Goal: Task Accomplishment & Management: Manage account settings

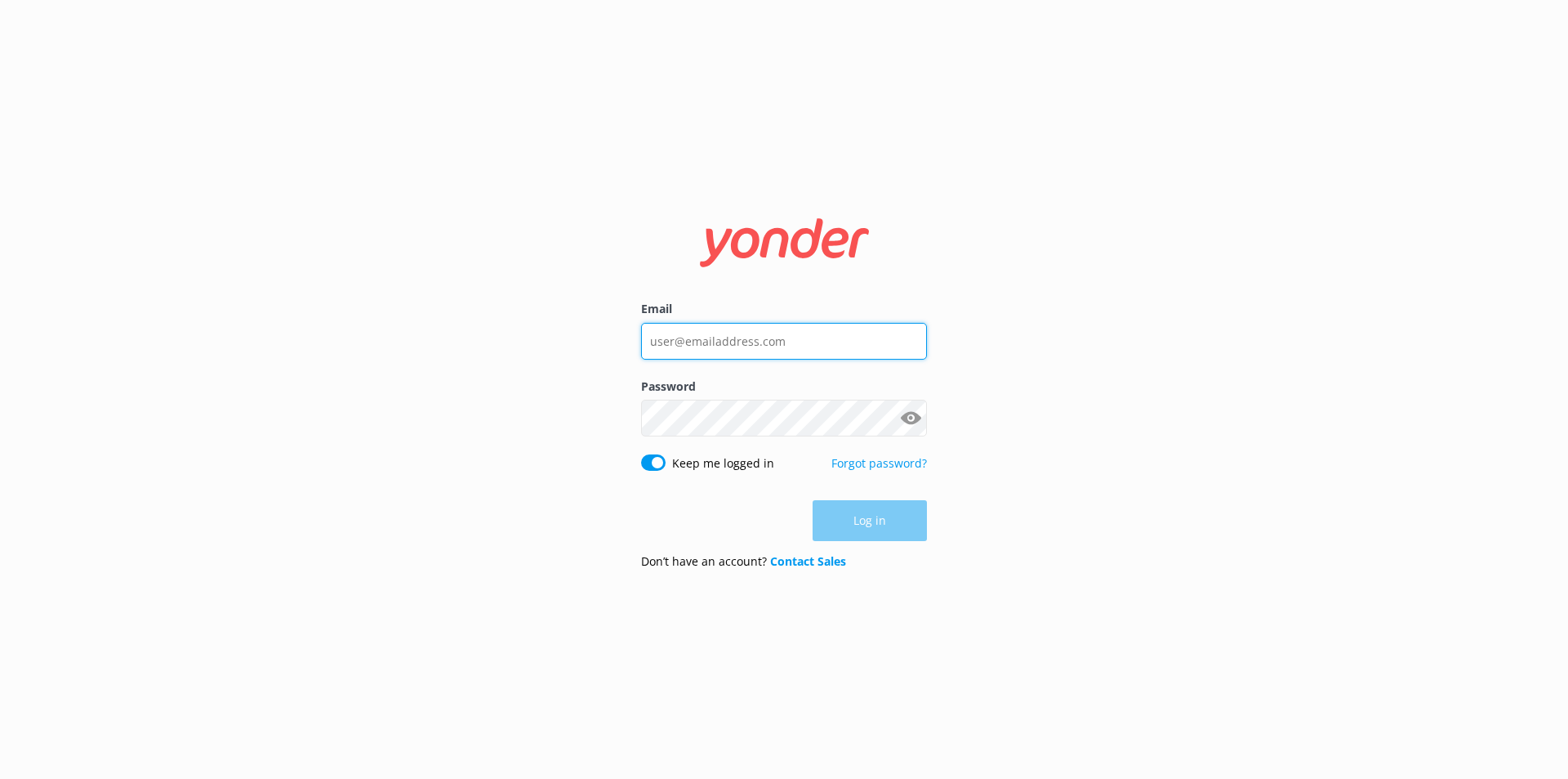
type input "[EMAIL_ADDRESS][DOMAIN_NAME]"
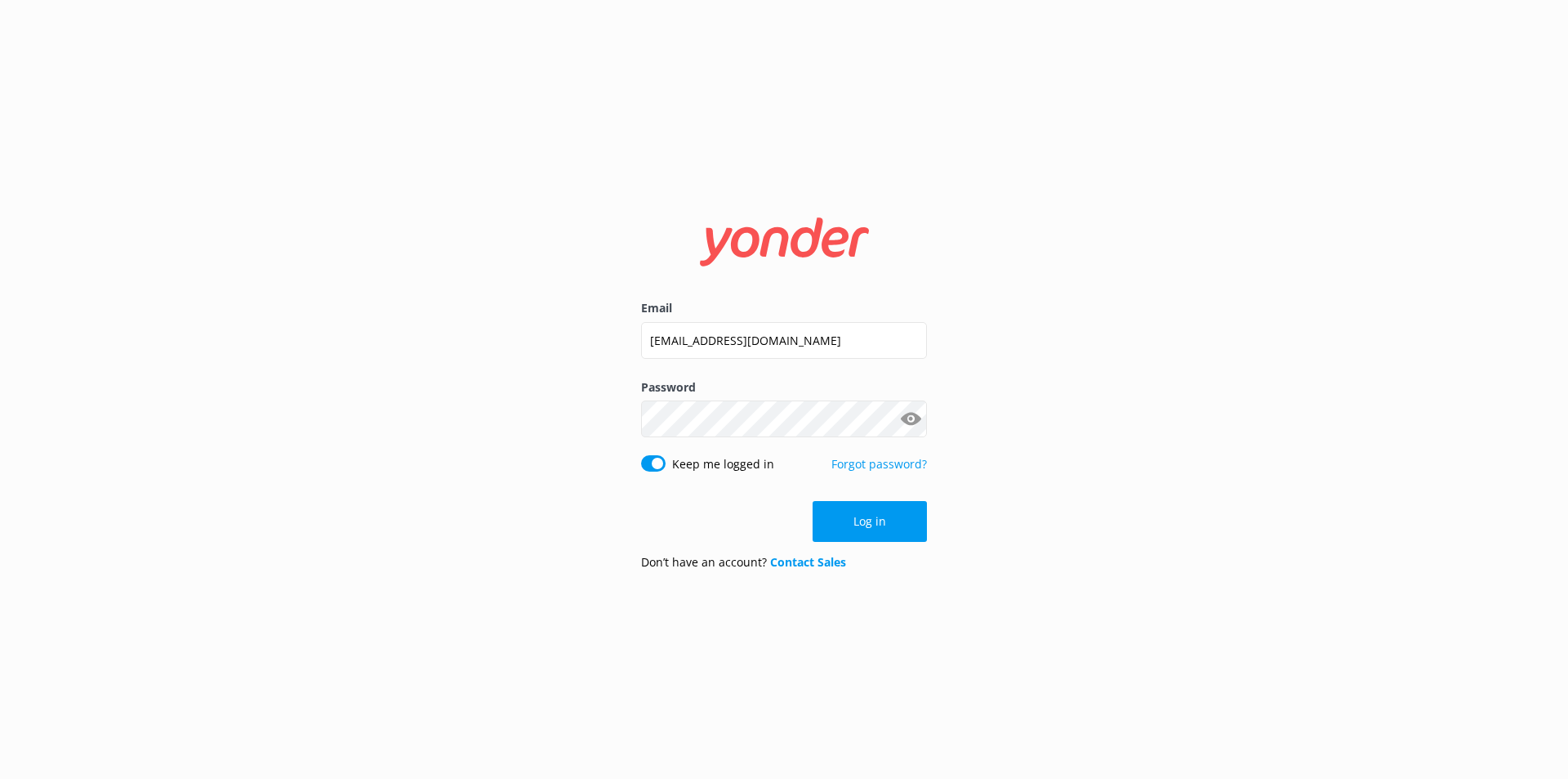
click at [877, 518] on div "Log in" at bounding box center [784, 521] width 286 height 41
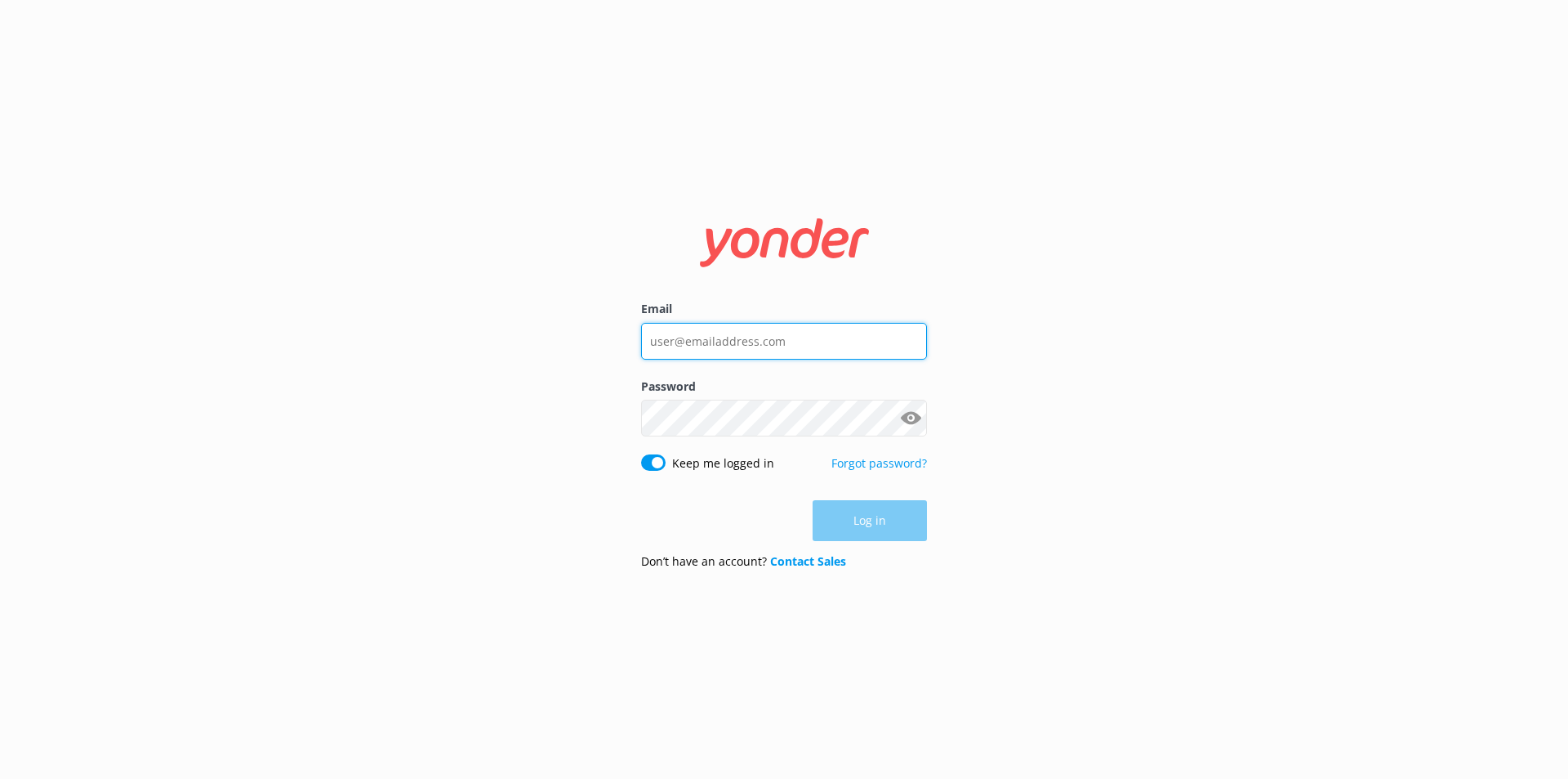
type input "[EMAIL_ADDRESS][DOMAIN_NAME]"
click at [883, 536] on div "Log in" at bounding box center [784, 520] width 286 height 41
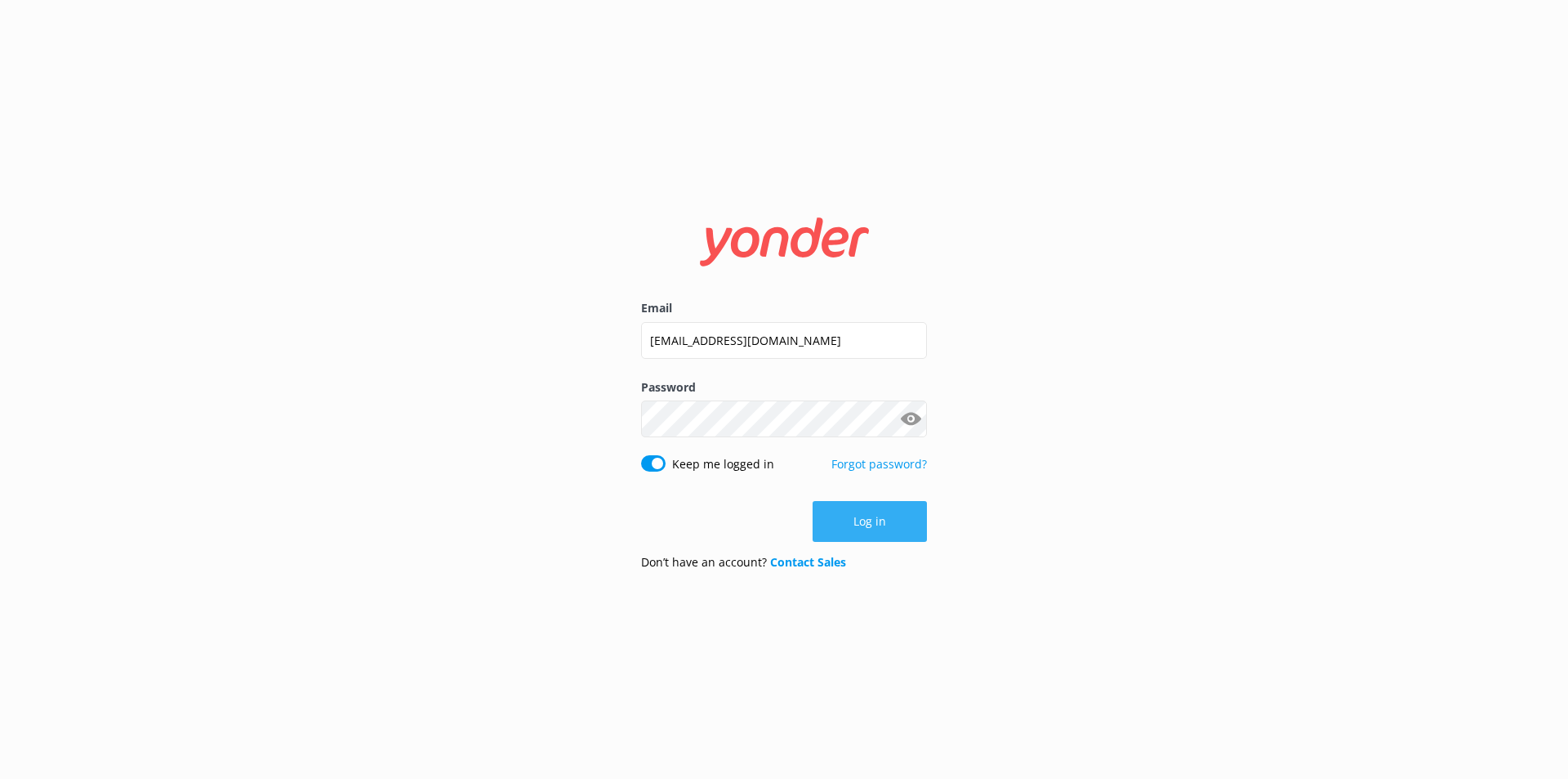
click at [888, 529] on button "Log in" at bounding box center [870, 521] width 114 height 41
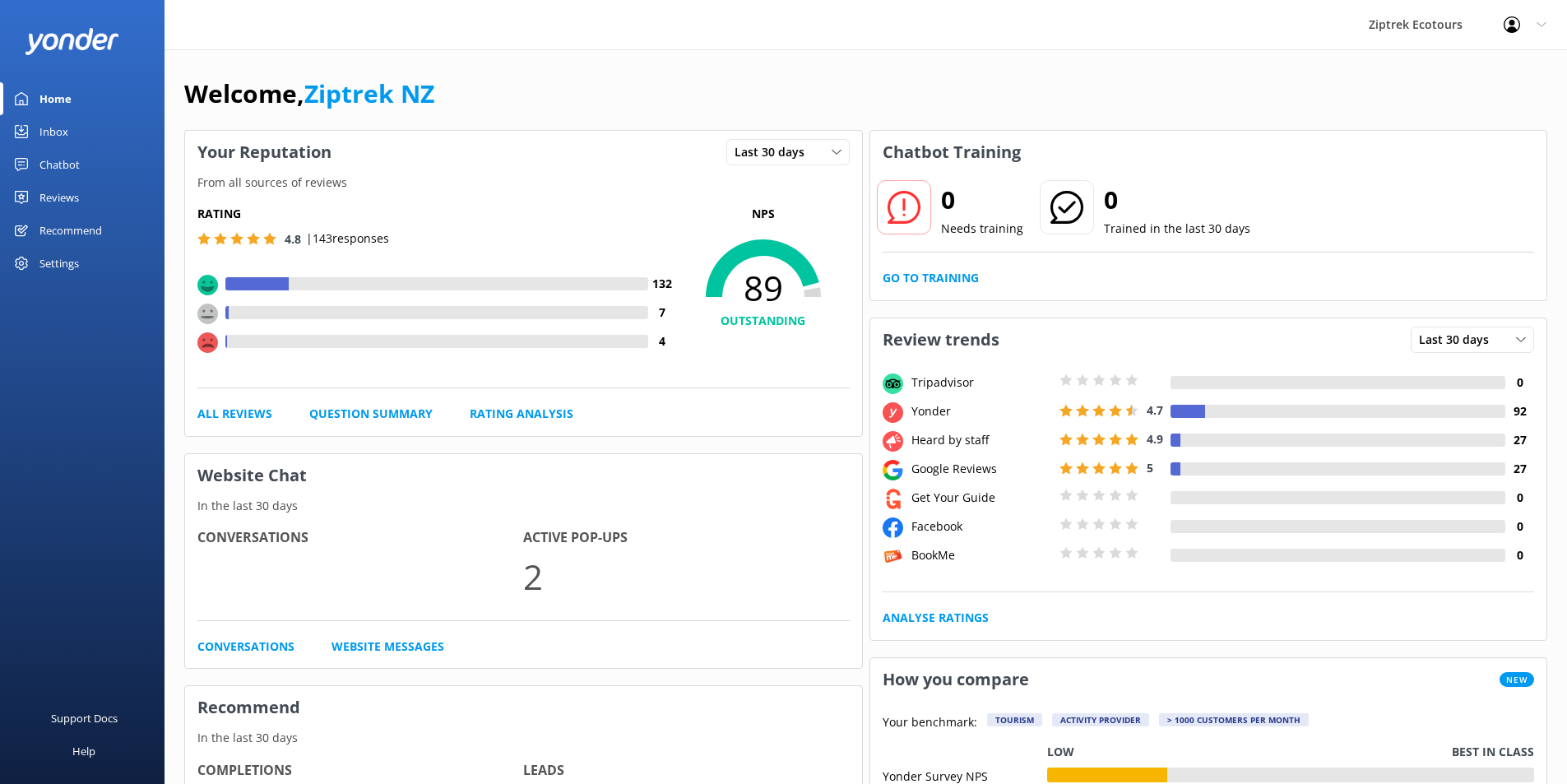
click at [72, 193] on div "Reviews" at bounding box center [58, 197] width 39 height 33
